Goal: Task Accomplishment & Management: Manage account settings

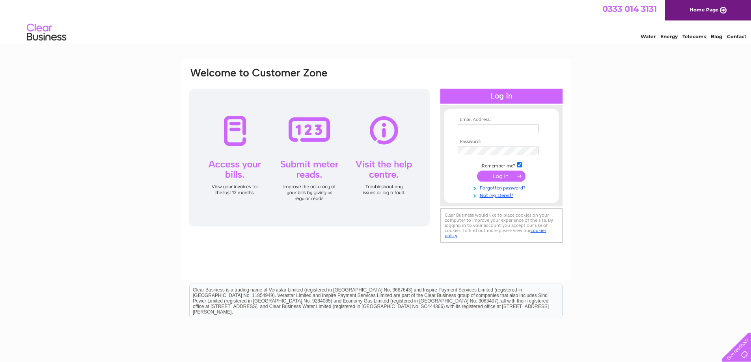
type input "[EMAIL_ADDRESS][DOMAIN_NAME]"
click at [508, 171] on input "submit" at bounding box center [501, 176] width 48 height 11
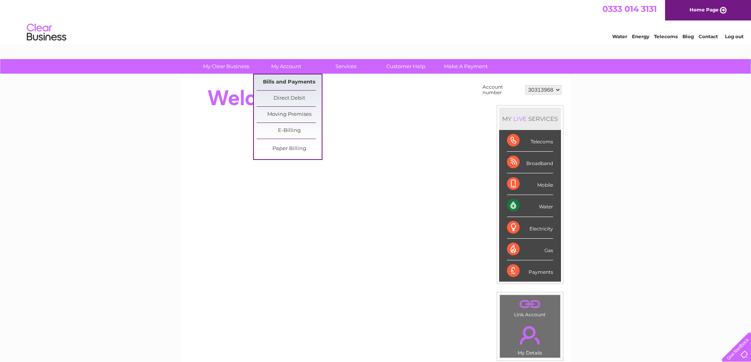
click at [290, 84] on link "Bills and Payments" at bounding box center [289, 82] width 65 height 16
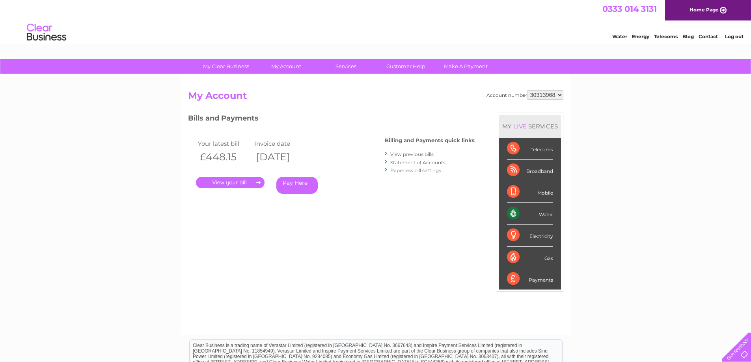
click at [237, 181] on link "." at bounding box center [230, 182] width 69 height 11
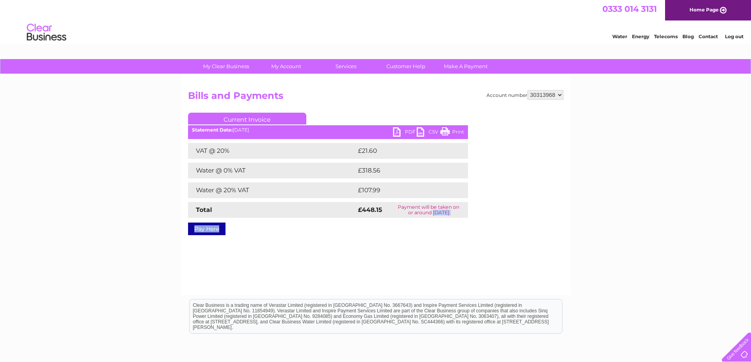
drag, startPoint x: 431, startPoint y: 212, endPoint x: 458, endPoint y: 218, distance: 28.4
click at [455, 218] on div "Current Invoice PDF CSV Print Statement Date: [DATE]" at bounding box center [328, 172] width 280 height 119
click at [411, 132] on link "PDF" at bounding box center [405, 132] width 24 height 11
